Goal: Task Accomplishment & Management: Manage account settings

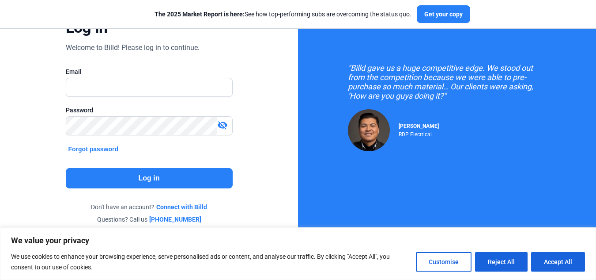
scroll to position [65, 0]
click at [141, 87] on input "text" at bounding box center [144, 87] width 157 height 18
paste input "[EMAIL_ADDRESS][DOMAIN_NAME]|Smartbilld2020"
click at [202, 86] on input "[EMAIL_ADDRESS][DOMAIN_NAME]|Smartbilld2020" at bounding box center [149, 87] width 166 height 18
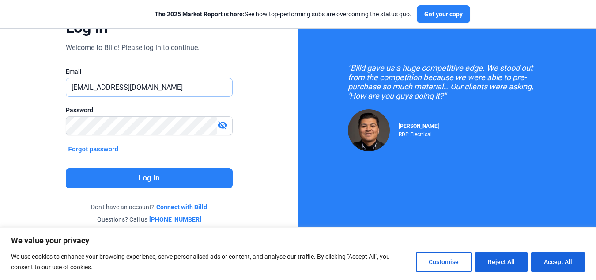
type input "[EMAIL_ADDRESS][DOMAIN_NAME]"
click at [176, 179] on button "Log in" at bounding box center [149, 178] width 167 height 20
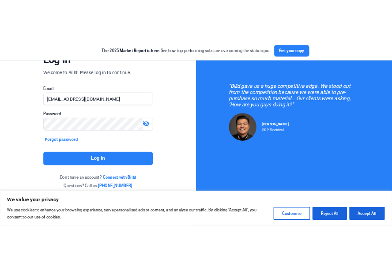
scroll to position [0, 0]
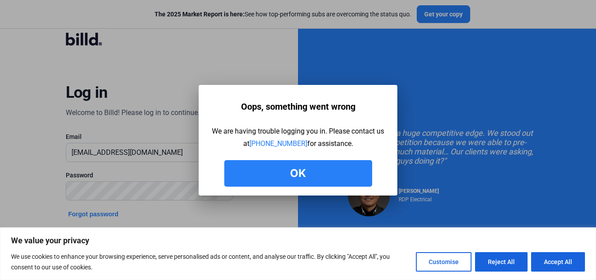
click at [309, 173] on button "Ok" at bounding box center [298, 173] width 148 height 26
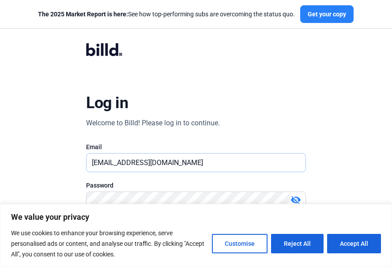
click at [183, 159] on input "[EMAIL_ADDRESS][DOMAIN_NAME]" at bounding box center [196, 163] width 219 height 18
paste input "[EMAIL_ADDRESS][DOMAIN_NAME]|sophilly1013"
click at [217, 161] on input "[EMAIL_ADDRESS][DOMAIN_NAME]|sophilly1013" at bounding box center [196, 163] width 219 height 18
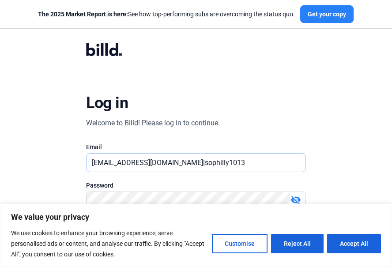
click at [217, 161] on input "[EMAIL_ADDRESS][DOMAIN_NAME]|sophilly1013" at bounding box center [196, 163] width 219 height 18
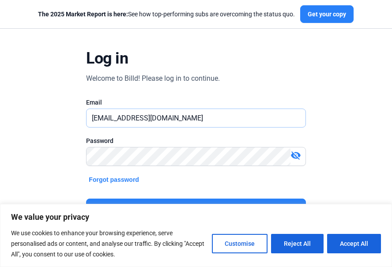
scroll to position [45, 0]
type input "[EMAIL_ADDRESS][DOMAIN_NAME]"
click at [354, 143] on div "Log in Welcome to Billd! Please log in to continue. Email [EMAIL_ADDRESS][DOMAI…" at bounding box center [196, 126] width 392 height 342
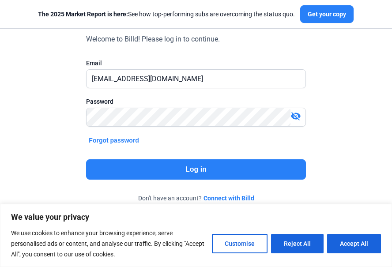
scroll to position [84, 0]
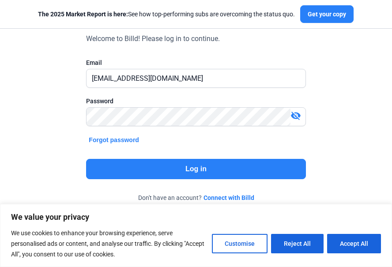
click at [272, 173] on button "Log in" at bounding box center [195, 169] width 219 height 20
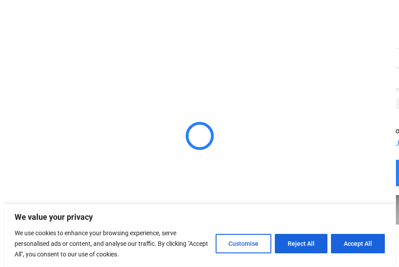
scroll to position [0, 0]
